Goal: Transaction & Acquisition: Purchase product/service

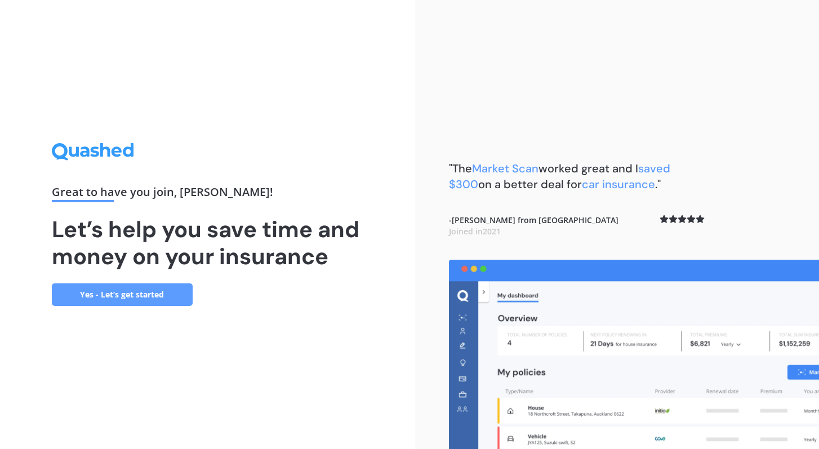
click at [142, 293] on link "Yes - Let’s get started" at bounding box center [122, 294] width 141 height 23
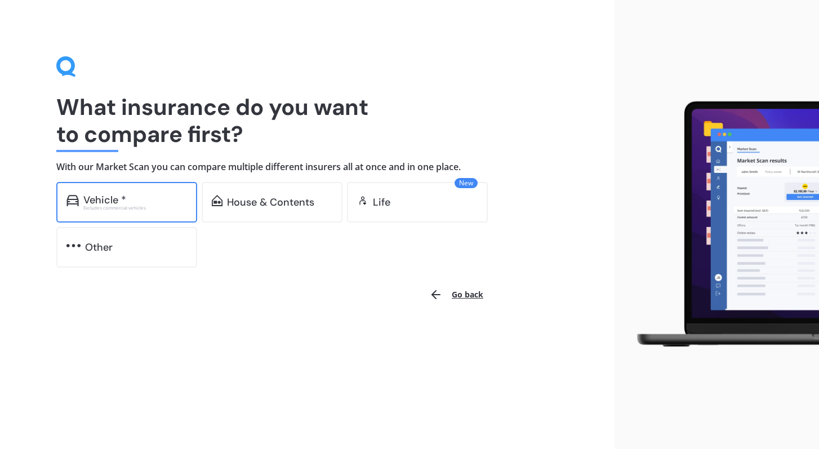
click at [156, 200] on div "Vehicle *" at bounding box center [135, 199] width 104 height 11
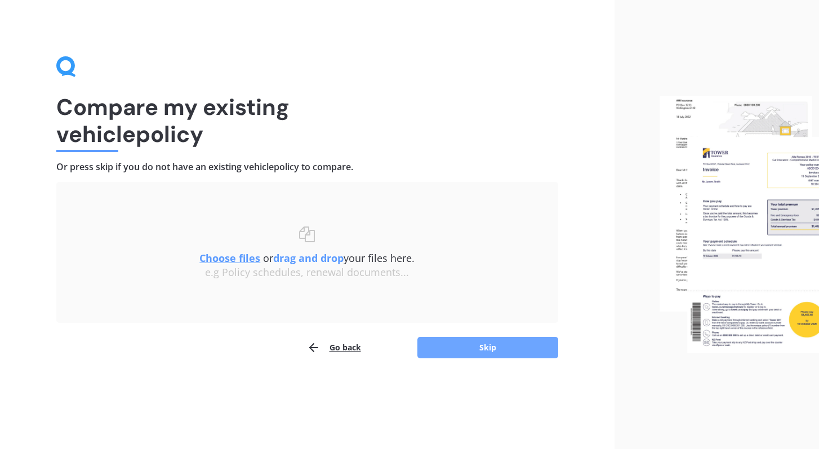
click at [489, 347] on button "Skip" at bounding box center [487, 347] width 141 height 21
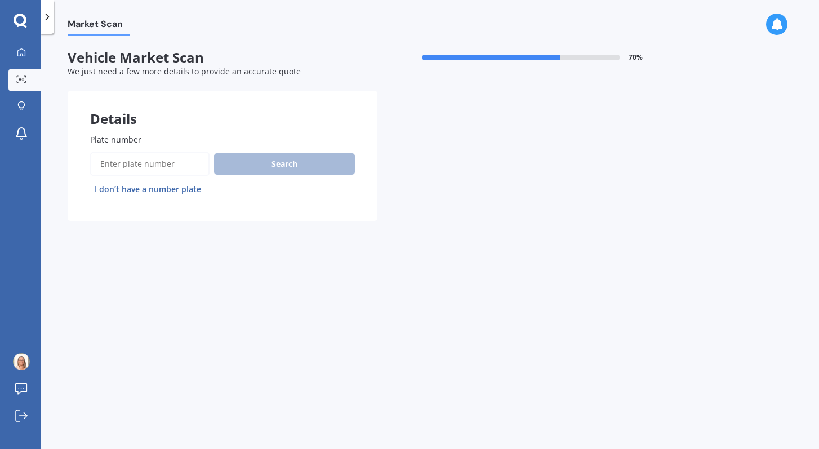
click at [166, 162] on input "Plate number" at bounding box center [149, 164] width 119 height 24
type input "eds447"
click at [288, 164] on button "Search" at bounding box center [284, 163] width 141 height 21
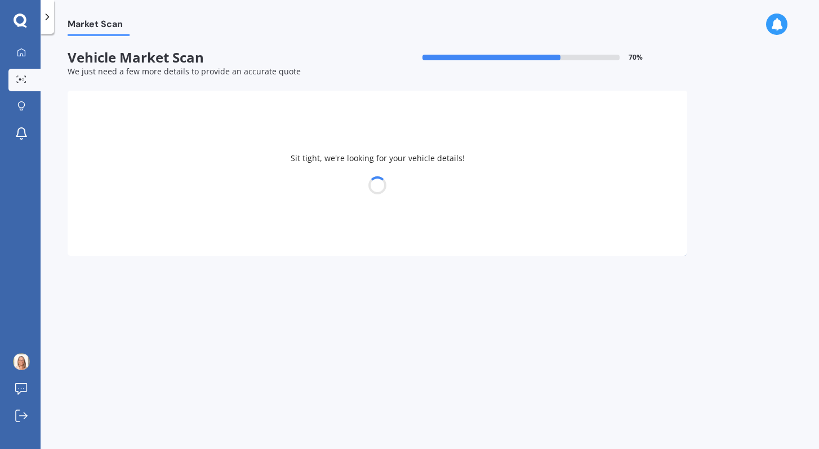
select select "SUZUKI"
select select "SWIFT"
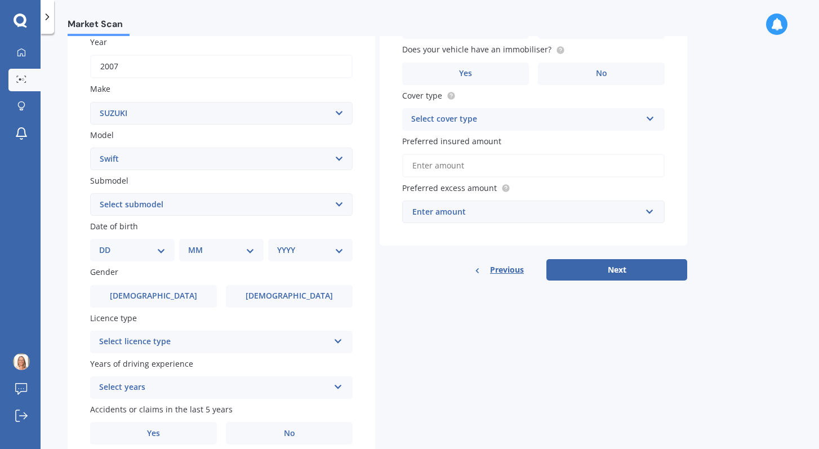
scroll to position [167, 0]
click at [160, 253] on select "DD 01 02 03 04 05 06 07 08 09 10 11 12 13 14 15 16 17 18 19 20 21 22 23 24 25 2…" at bounding box center [132, 249] width 66 height 12
select select "15"
click at [108, 245] on select "DD 01 02 03 04 05 06 07 08 09 10 11 12 13 14 15 16 17 18 19 20 21 22 23 24 25 2…" at bounding box center [132, 249] width 66 height 12
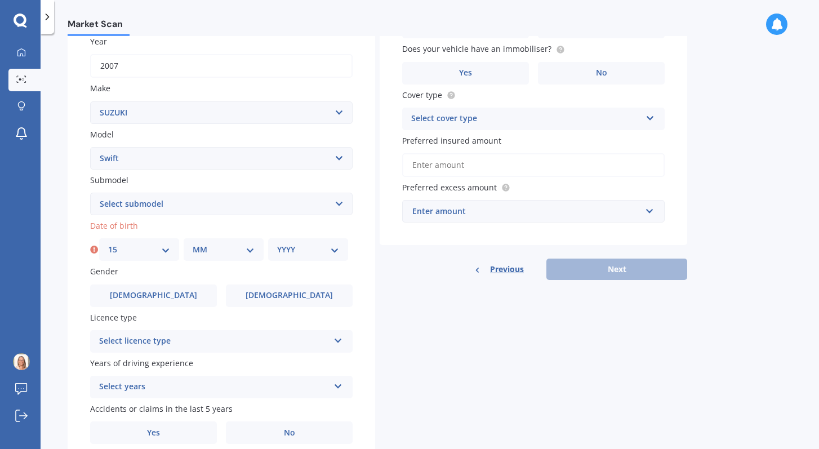
click at [251, 252] on select "MM 01 02 03 04 05 06 07 08 09 10 11 12" at bounding box center [224, 249] width 62 height 12
select select "02"
click at [193, 245] on select "MM 01 02 03 04 05 06 07 08 09 10 11 12" at bounding box center [224, 249] width 62 height 12
click at [286, 252] on select "YYYY 2025 2024 2023 2022 2021 2020 2019 2018 2017 2016 2015 2014 2013 2012 2011…" at bounding box center [308, 249] width 62 height 12
select select "1967"
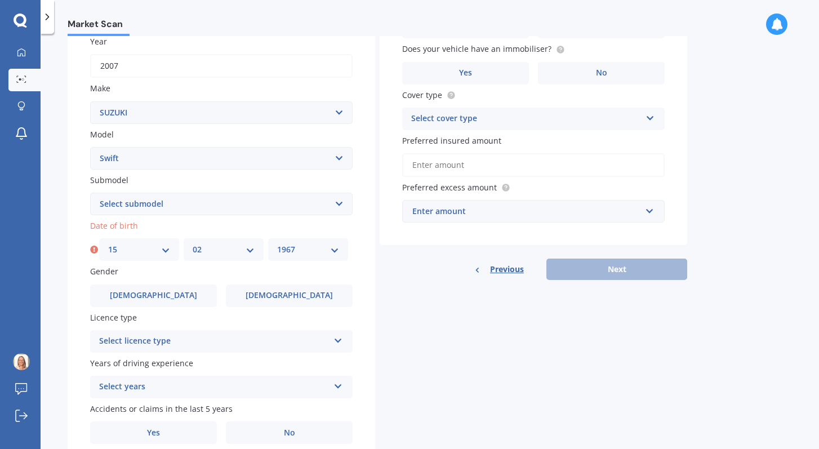
click at [277, 245] on select "YYYY 2025 2024 2023 2022 2021 2020 2019 2018 2017 2016 2015 2014 2013 2012 2011…" at bounding box center [308, 249] width 62 height 12
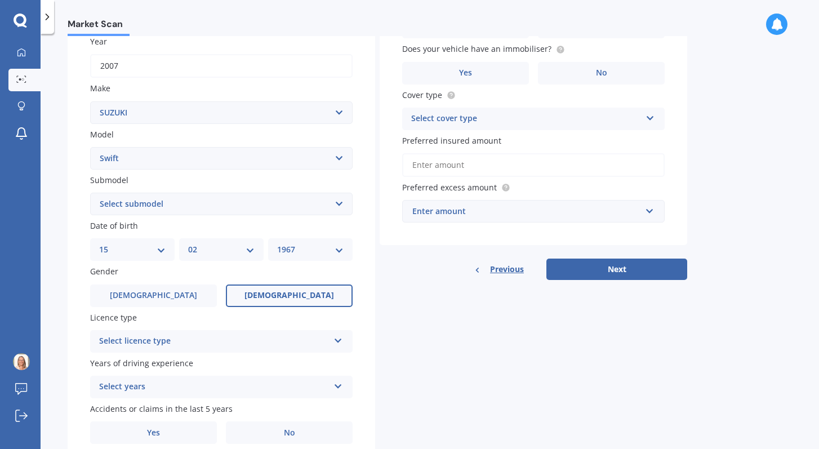
click at [263, 300] on label "[DEMOGRAPHIC_DATA]" at bounding box center [289, 295] width 127 height 23
click at [0, 0] on input "[DEMOGRAPHIC_DATA]" at bounding box center [0, 0] width 0 height 0
click at [248, 345] on div "Select licence type" at bounding box center [214, 341] width 230 height 14
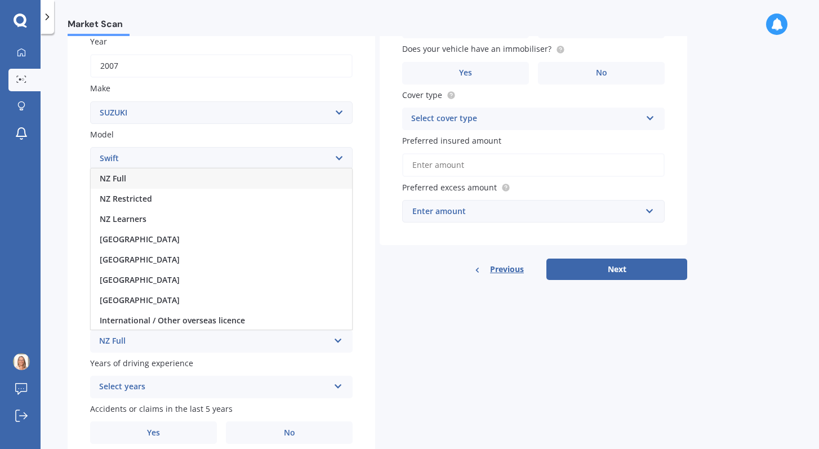
click at [122, 345] on div "NZ Full" at bounding box center [214, 341] width 230 height 14
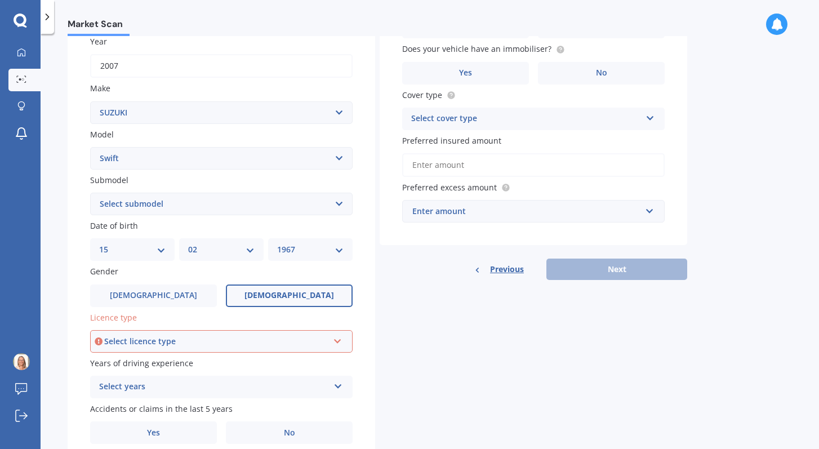
click at [122, 345] on div "Select licence type" at bounding box center [216, 341] width 224 height 12
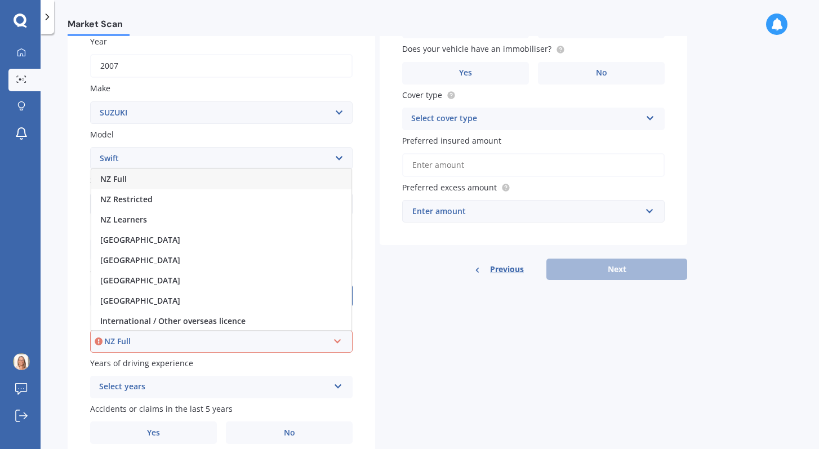
click at [221, 178] on div "NZ Full" at bounding box center [221, 179] width 260 height 20
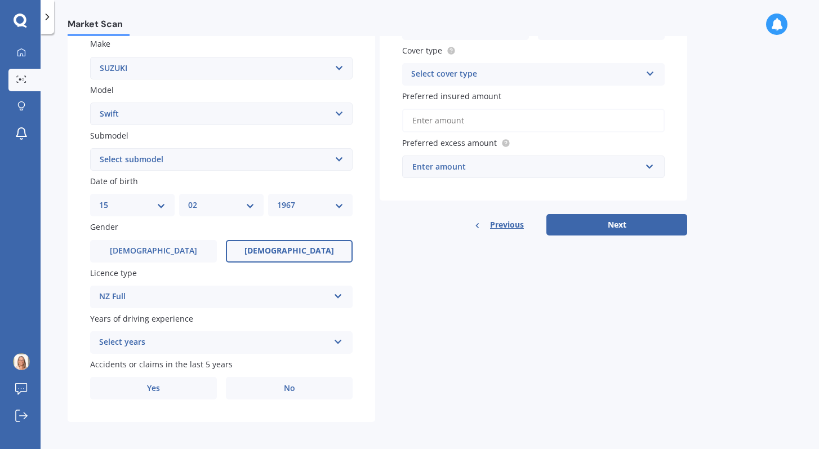
scroll to position [217, 0]
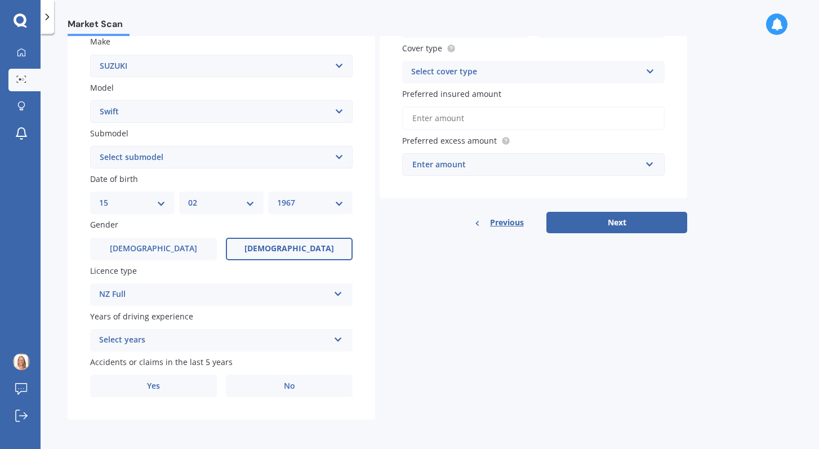
click at [341, 341] on icon at bounding box center [338, 337] width 10 height 8
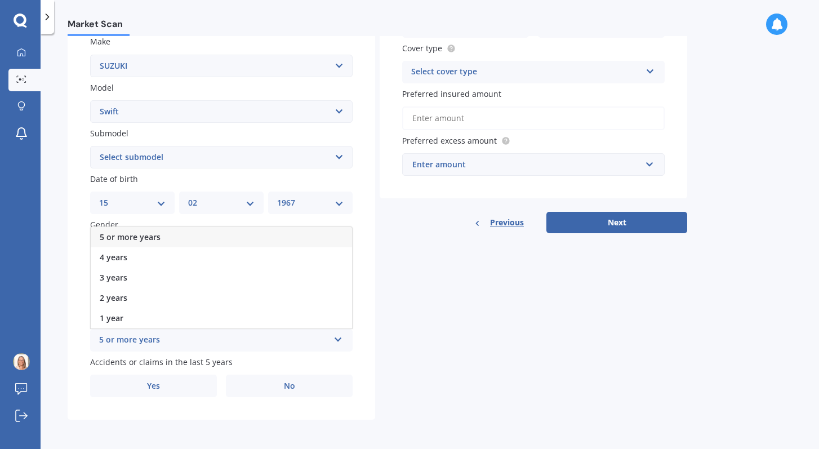
click at [292, 237] on div "5 or more years" at bounding box center [221, 237] width 261 height 20
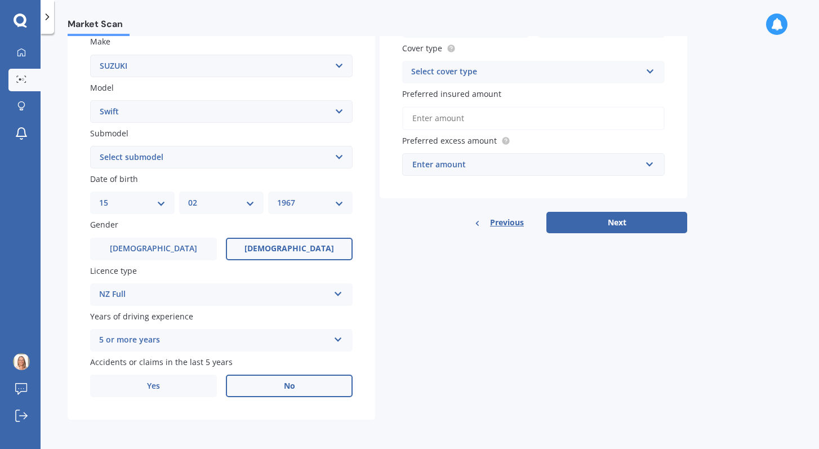
click at [281, 387] on label "No" at bounding box center [289, 385] width 127 height 23
click at [0, 0] on input "No" at bounding box center [0, 0] width 0 height 0
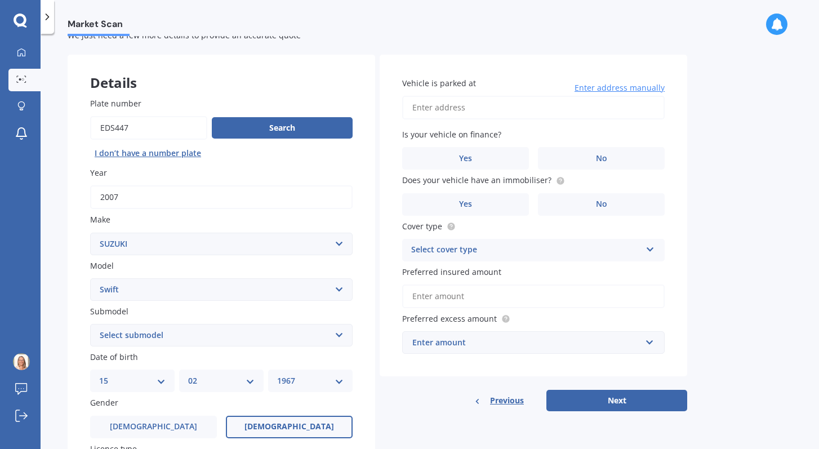
scroll to position [0, 0]
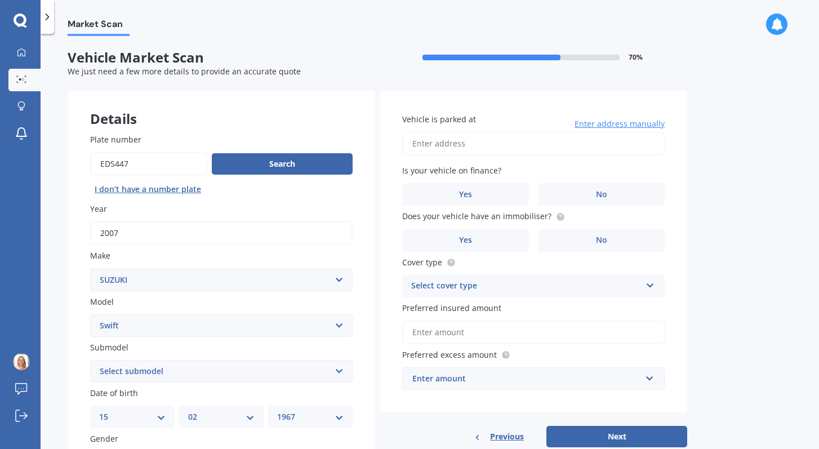
click at [549, 144] on input "Vehicle is parked at" at bounding box center [533, 144] width 262 height 24
type input "[STREET_ADDRESS]"
click at [589, 190] on label "No" at bounding box center [601, 194] width 127 height 23
click at [0, 0] on input "No" at bounding box center [0, 0] width 0 height 0
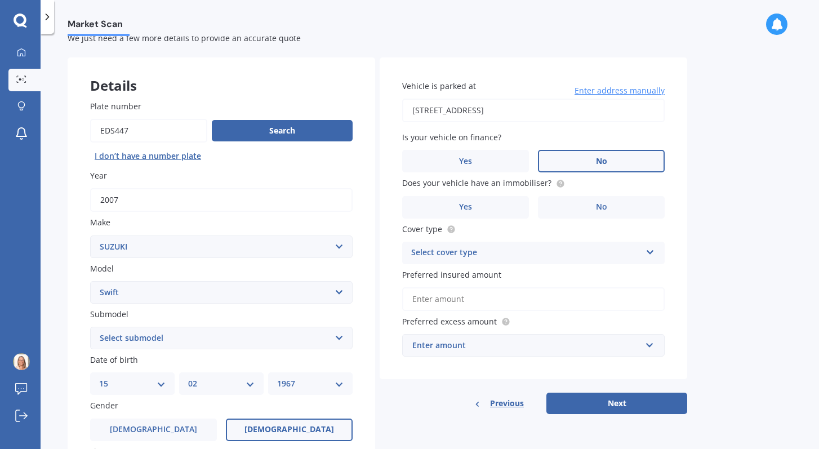
scroll to position [48, 0]
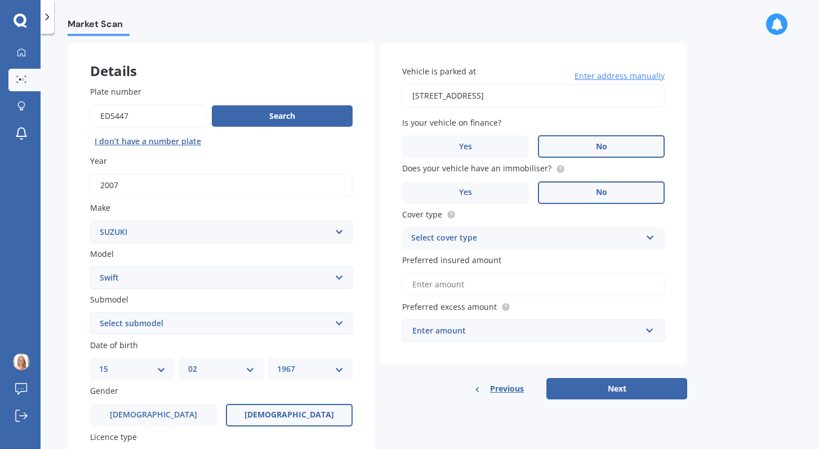
click at [588, 191] on label "No" at bounding box center [601, 192] width 127 height 23
click at [0, 0] on input "No" at bounding box center [0, 0] width 0 height 0
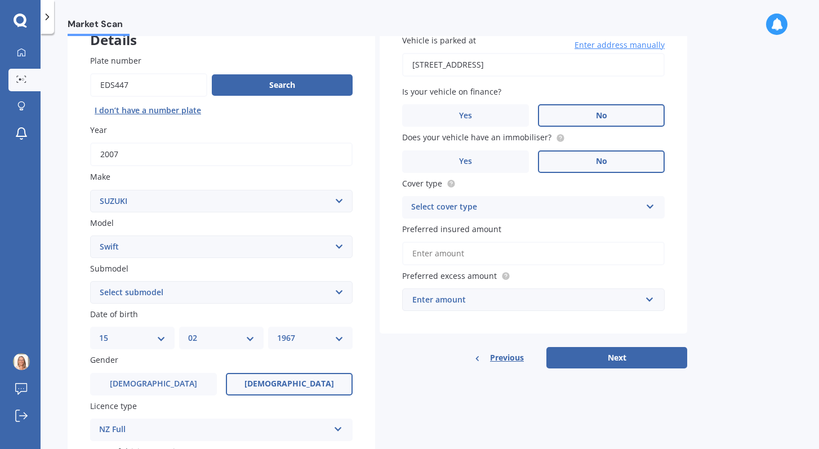
scroll to position [83, 0]
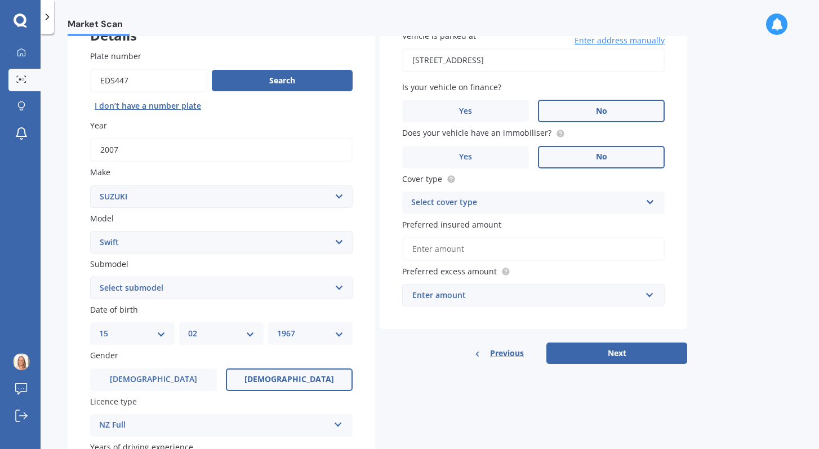
click at [587, 204] on div "Select cover type" at bounding box center [526, 203] width 230 height 14
click at [573, 227] on div "Comprehensive" at bounding box center [533, 225] width 261 height 20
click at [569, 253] on input "Preferred insured amount" at bounding box center [533, 249] width 262 height 24
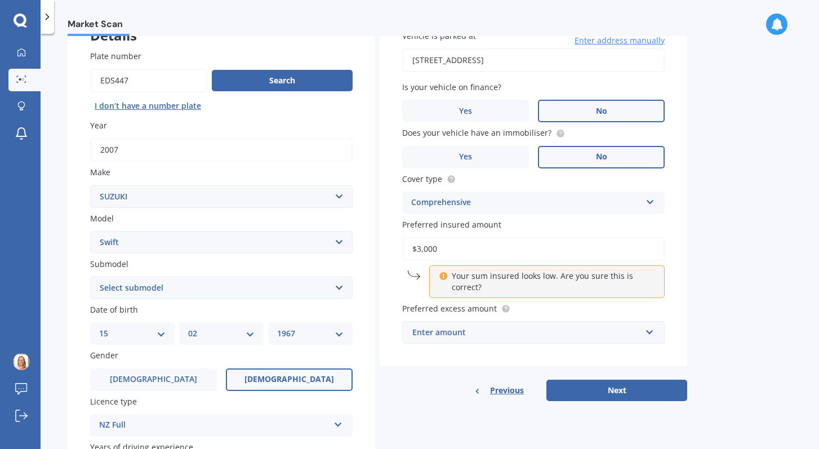
click at [516, 281] on p "Your sum insured looks low. Are you sure this is correct?" at bounding box center [551, 281] width 199 height 23
click at [428, 250] on input "$3,000" at bounding box center [533, 249] width 262 height 24
type input "$3,800"
click at [492, 331] on div "Enter amount" at bounding box center [526, 332] width 229 height 12
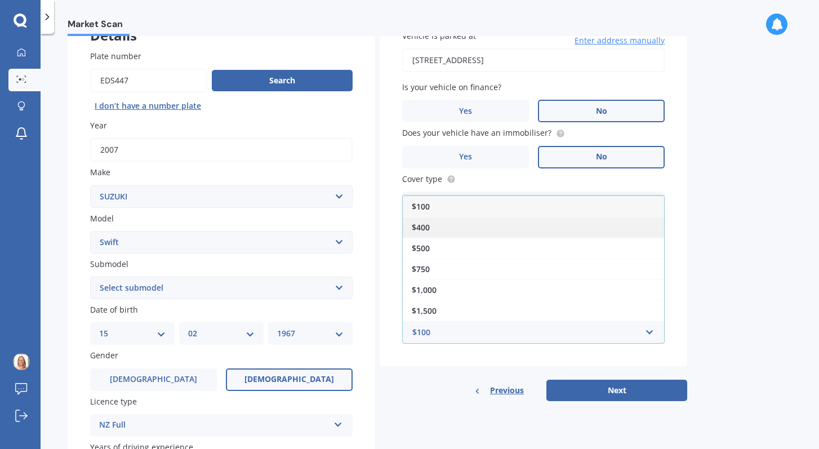
click at [464, 224] on div "$400" at bounding box center [533, 227] width 261 height 21
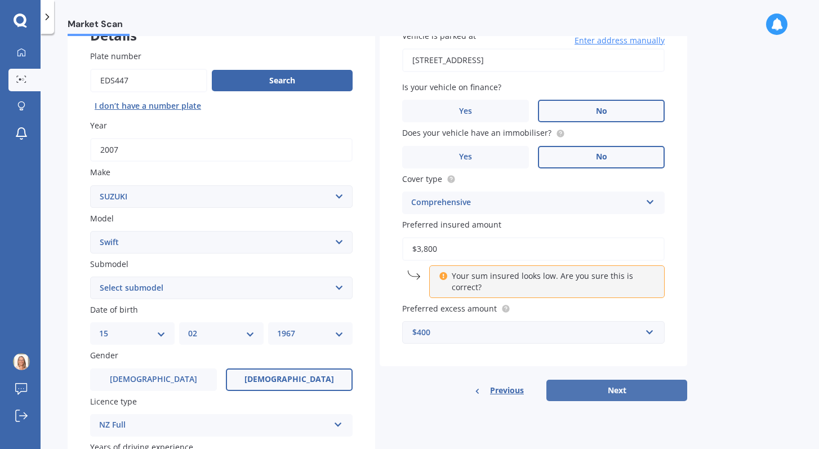
click at [625, 392] on button "Next" at bounding box center [616, 389] width 141 height 21
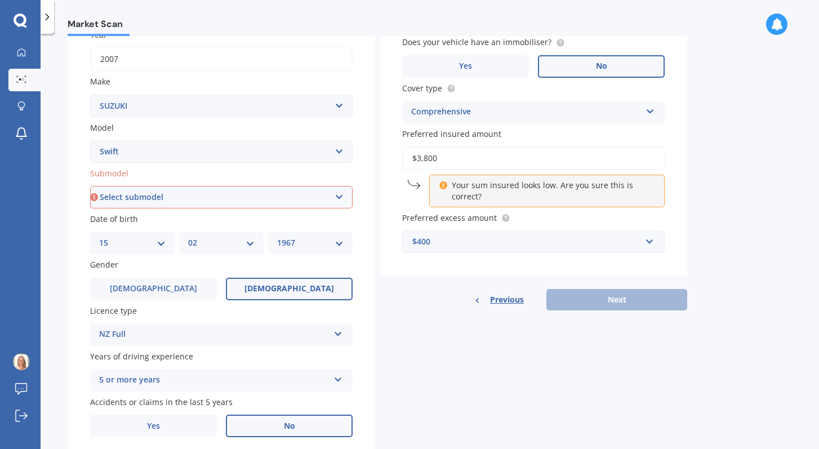
scroll to position [173, 0]
click at [336, 200] on select "Select submodel (All other) Cino Diesel Turbo GA GL GLX GO GP GS GTI LTD RS Hyb…" at bounding box center [221, 198] width 262 height 23
click at [329, 199] on select "Select submodel (All other) Cino Diesel Turbo GA GL GLX GO GP GS GTI LTD RS Hyb…" at bounding box center [221, 198] width 262 height 23
select select "GL"
click at [90, 188] on select "Select submodel (All other) Cino Diesel Turbo GA GL GLX GO GP GS GTI LTD RS Hyb…" at bounding box center [221, 198] width 262 height 23
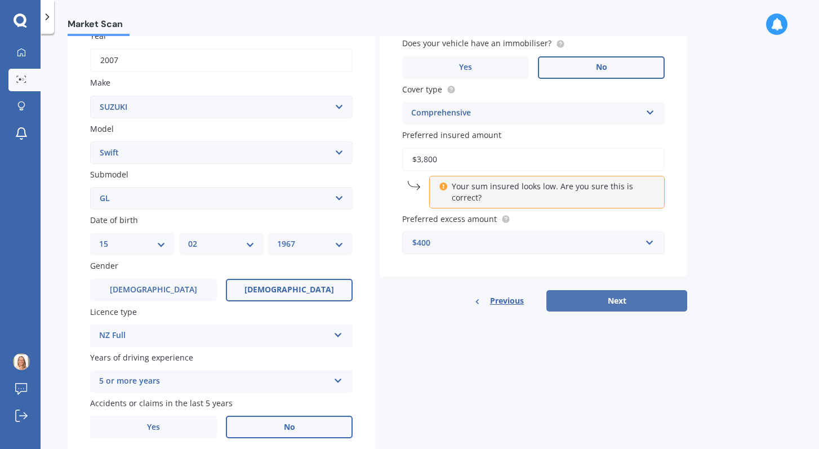
click at [660, 300] on button "Next" at bounding box center [616, 300] width 141 height 21
select select "15"
select select "02"
select select "1967"
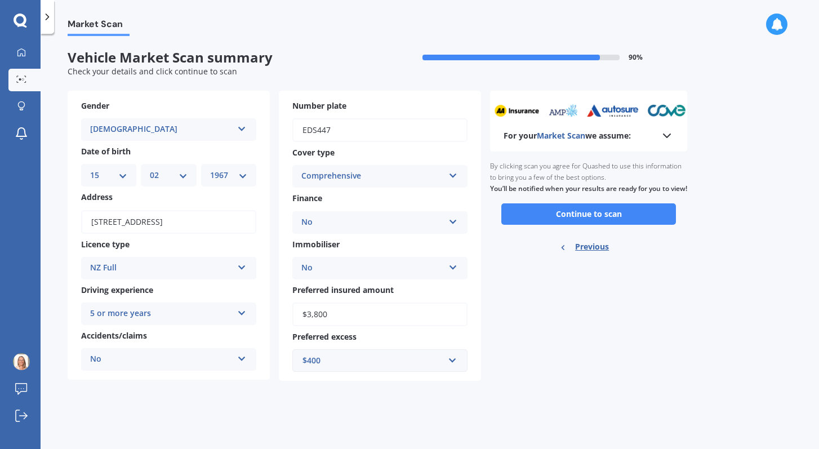
scroll to position [0, 0]
click at [577, 225] on button "Continue to scan" at bounding box center [588, 213] width 175 height 21
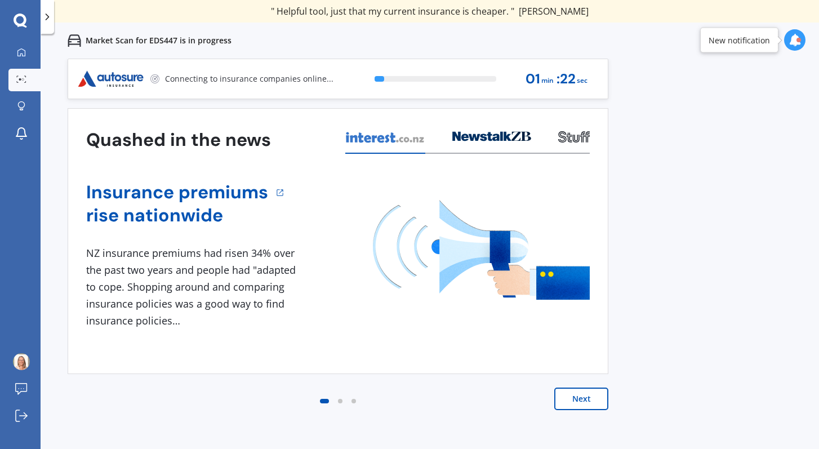
click at [581, 403] on button "Next" at bounding box center [581, 398] width 54 height 23
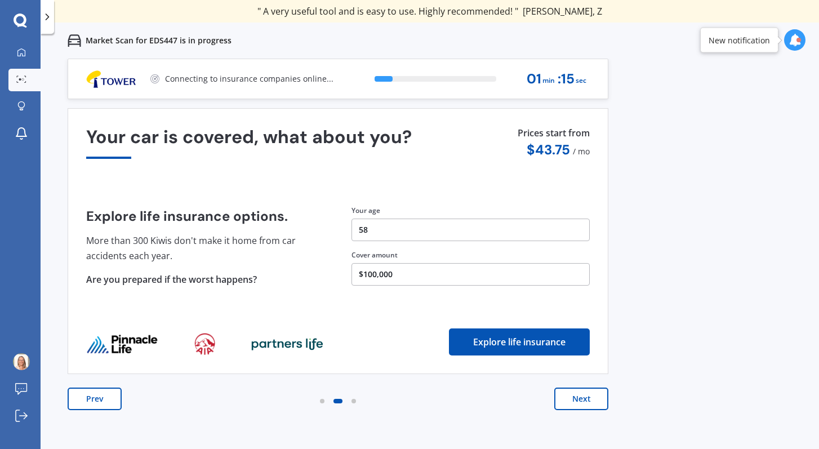
click at [581, 403] on button "Next" at bounding box center [581, 398] width 54 height 23
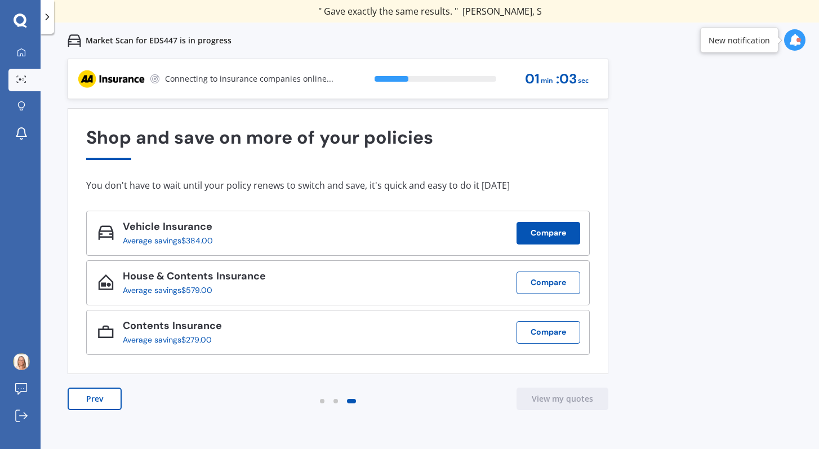
click at [552, 233] on button "Compare" at bounding box center [548, 233] width 64 height 23
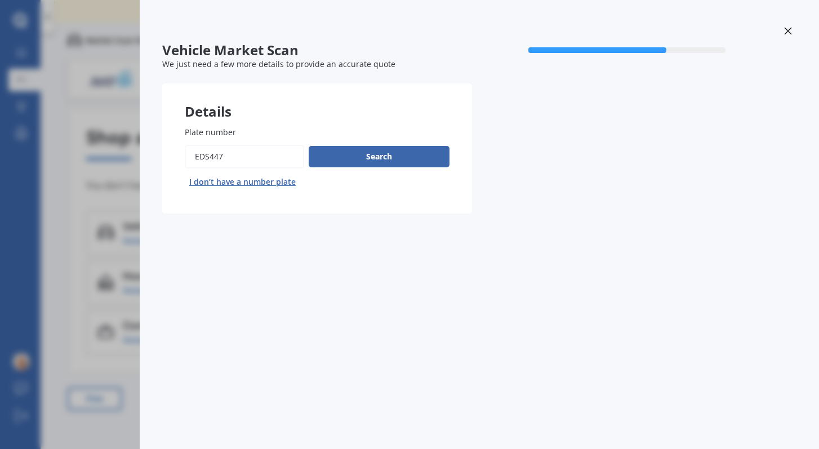
click at [783, 29] on div at bounding box center [787, 33] width 17 height 20
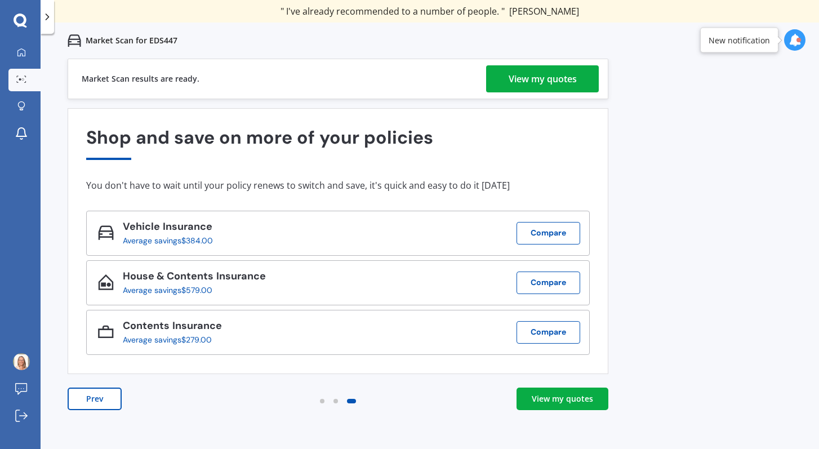
click at [528, 78] on div "View my quotes" at bounding box center [542, 78] width 68 height 27
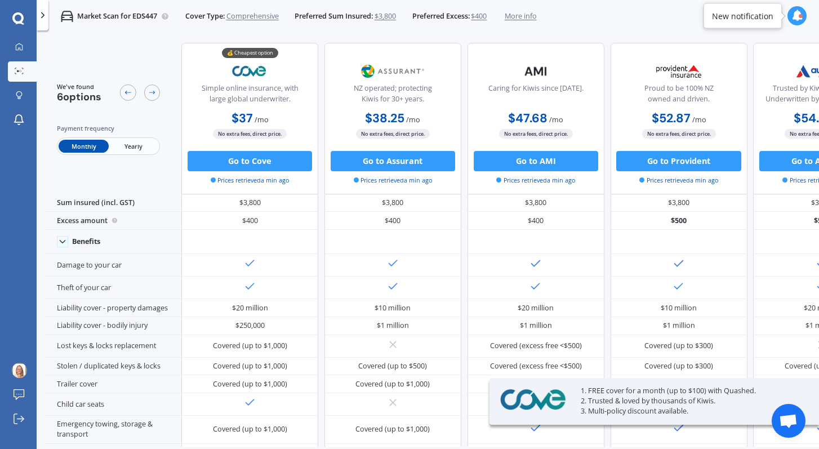
click at [142, 146] on span "Yearly" at bounding box center [134, 146] width 50 height 13
